Goal: Information Seeking & Learning: Learn about a topic

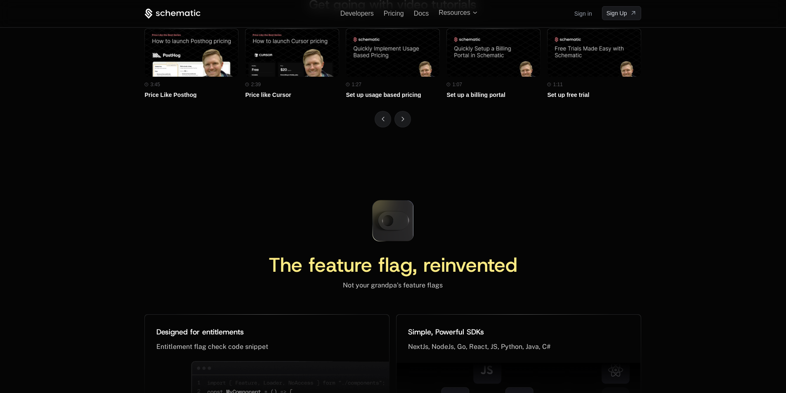
scroll to position [3611, 0]
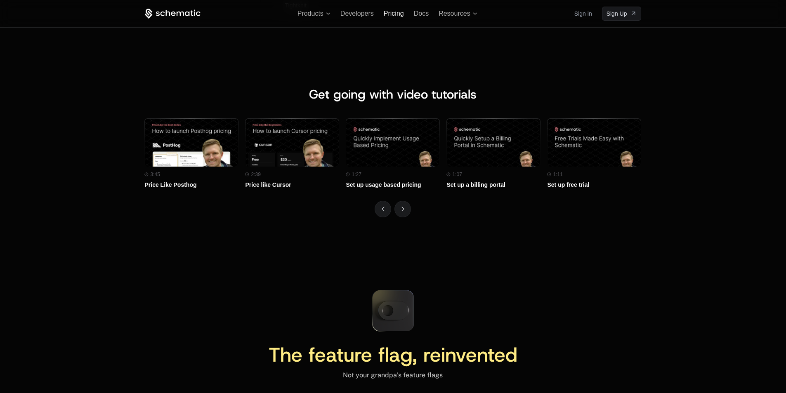
click at [396, 14] on span "Pricing" at bounding box center [394, 13] width 20 height 7
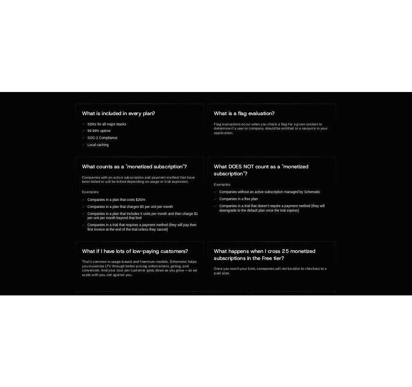
scroll to position [1601, 0]
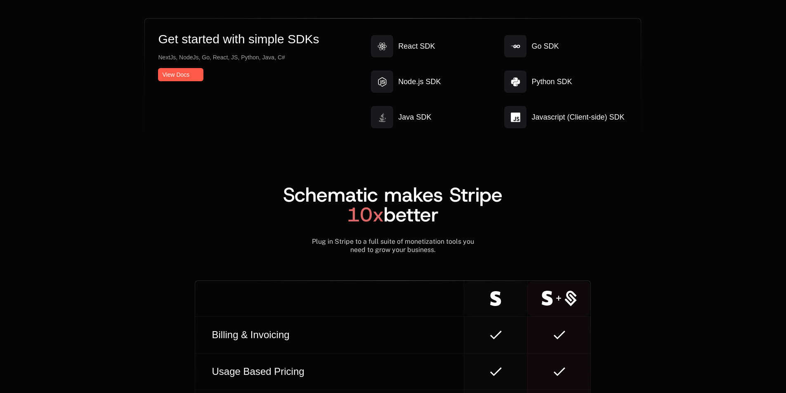
scroll to position [984, 0]
